Goal: Use online tool/utility: Utilize a website feature to perform a specific function

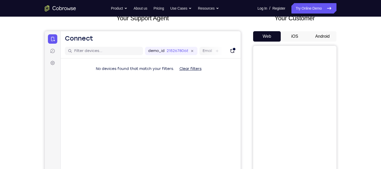
scroll to position [48, 0]
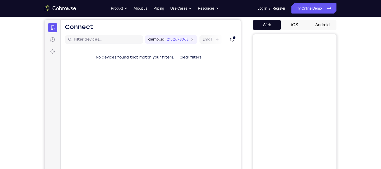
click at [279, 24] on button "Web" at bounding box center [267, 25] width 28 height 10
click at [310, 23] on button "Android" at bounding box center [322, 25] width 28 height 10
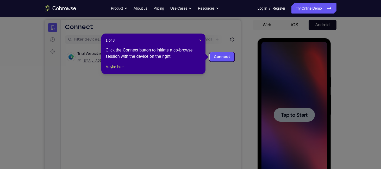
scroll to position [0, 0]
click at [199, 40] on span "×" at bounding box center [200, 40] width 2 height 4
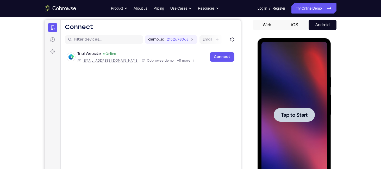
click at [290, 109] on div at bounding box center [293, 115] width 41 height 14
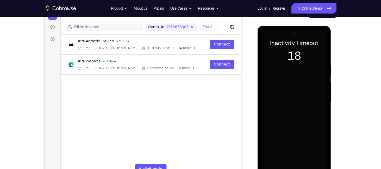
scroll to position [61, 0]
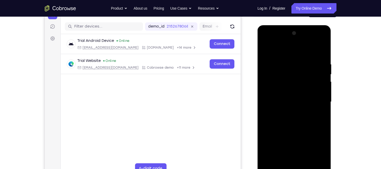
click at [279, 75] on div at bounding box center [294, 102] width 66 height 146
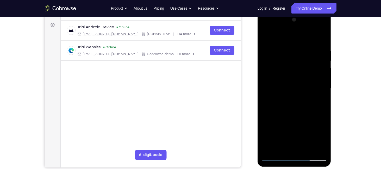
scroll to position [71, 0]
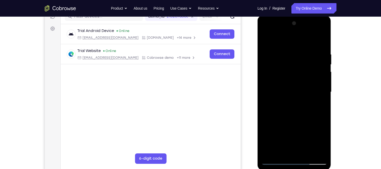
click at [297, 164] on div at bounding box center [294, 92] width 66 height 146
click at [296, 164] on div at bounding box center [294, 92] width 66 height 146
click at [317, 142] on div at bounding box center [294, 92] width 66 height 146
click at [286, 42] on div at bounding box center [294, 92] width 66 height 146
click at [288, 63] on div at bounding box center [294, 92] width 66 height 146
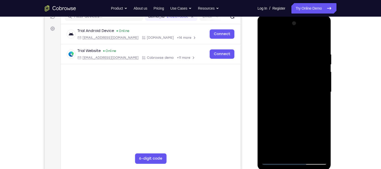
click at [316, 61] on div at bounding box center [294, 92] width 66 height 146
drag, startPoint x: 316, startPoint y: 61, endPoint x: 314, endPoint y: 92, distance: 31.4
click at [314, 92] on div at bounding box center [294, 92] width 66 height 146
click at [290, 103] on div at bounding box center [294, 92] width 66 height 146
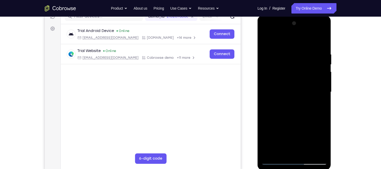
click at [286, 91] on div at bounding box center [294, 92] width 66 height 146
click at [282, 84] on div at bounding box center [294, 92] width 66 height 146
click at [287, 91] on div at bounding box center [294, 92] width 66 height 146
click at [292, 110] on div at bounding box center [294, 92] width 66 height 146
click at [310, 154] on div at bounding box center [294, 92] width 66 height 146
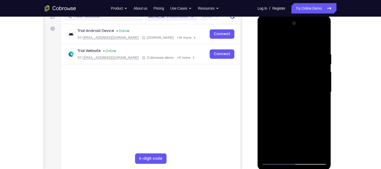
click at [289, 105] on div at bounding box center [294, 92] width 66 height 146
click at [308, 151] on div at bounding box center [294, 92] width 66 height 146
click at [294, 121] on div at bounding box center [294, 92] width 66 height 146
click at [289, 88] on div at bounding box center [294, 92] width 66 height 146
click at [273, 105] on div at bounding box center [294, 92] width 66 height 146
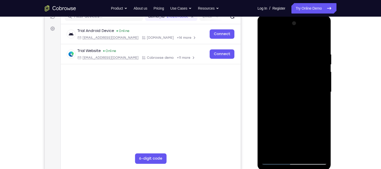
click at [278, 140] on div at bounding box center [294, 92] width 66 height 146
click at [319, 143] on div at bounding box center [294, 92] width 66 height 146
click at [322, 106] on div at bounding box center [294, 92] width 66 height 146
click at [267, 42] on div at bounding box center [294, 92] width 66 height 146
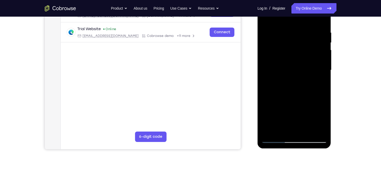
scroll to position [80, 0]
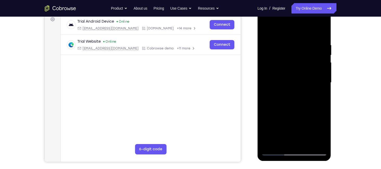
drag, startPoint x: 301, startPoint y: 117, endPoint x: 302, endPoint y: 72, distance: 45.5
click at [302, 72] on div at bounding box center [294, 83] width 66 height 146
drag, startPoint x: 302, startPoint y: 87, endPoint x: 303, endPoint y: 129, distance: 41.9
click at [303, 129] on div at bounding box center [294, 83] width 66 height 146
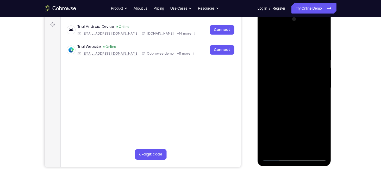
scroll to position [75, 0]
click at [322, 60] on div at bounding box center [294, 88] width 66 height 146
click at [275, 66] on div at bounding box center [294, 88] width 66 height 146
click at [321, 137] on div at bounding box center [294, 88] width 66 height 146
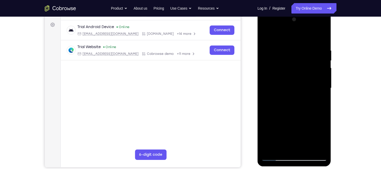
click at [321, 137] on div at bounding box center [294, 88] width 66 height 146
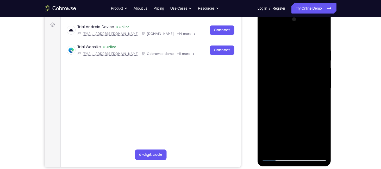
click at [321, 137] on div at bounding box center [294, 88] width 66 height 146
click at [306, 69] on div at bounding box center [294, 88] width 66 height 146
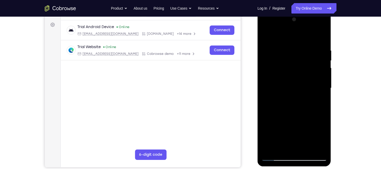
click at [269, 37] on div at bounding box center [294, 88] width 66 height 146
click at [288, 48] on div at bounding box center [294, 88] width 66 height 146
click at [321, 35] on div at bounding box center [294, 88] width 66 height 146
click at [289, 47] on div at bounding box center [294, 88] width 66 height 146
click at [312, 146] on div at bounding box center [294, 88] width 66 height 146
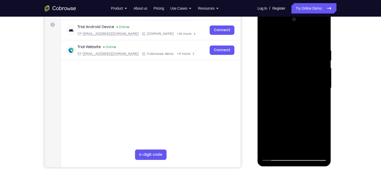
click at [278, 158] on div at bounding box center [294, 88] width 66 height 146
drag, startPoint x: 307, startPoint y: 44, endPoint x: 261, endPoint y: 49, distance: 45.5
click at [261, 49] on div at bounding box center [294, 88] width 66 height 146
drag, startPoint x: 305, startPoint y: 44, endPoint x: 266, endPoint y: 44, distance: 39.3
click at [266, 44] on div at bounding box center [294, 88] width 66 height 146
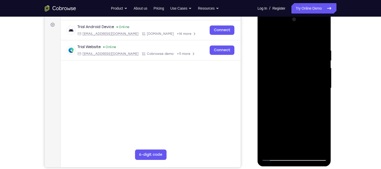
drag, startPoint x: 298, startPoint y: 45, endPoint x: 264, endPoint y: 47, distance: 34.1
click at [264, 47] on div at bounding box center [294, 88] width 66 height 146
drag, startPoint x: 299, startPoint y: 43, endPoint x: 267, endPoint y: 44, distance: 32.3
click at [267, 44] on div at bounding box center [294, 88] width 66 height 146
drag, startPoint x: 297, startPoint y: 48, endPoint x: 264, endPoint y: 48, distance: 33.3
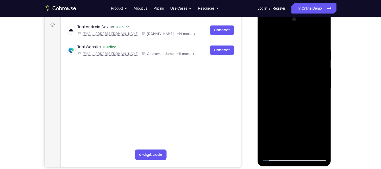
click at [264, 48] on div at bounding box center [294, 88] width 66 height 146
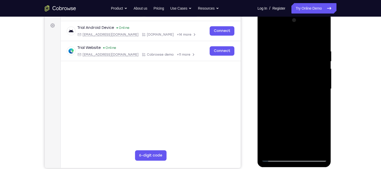
scroll to position [74, 0]
click at [308, 148] on div at bounding box center [294, 89] width 66 height 146
drag, startPoint x: 301, startPoint y: 122, endPoint x: 294, endPoint y: 55, distance: 67.2
click at [294, 55] on div at bounding box center [294, 89] width 66 height 146
